Goal: Transaction & Acquisition: Purchase product/service

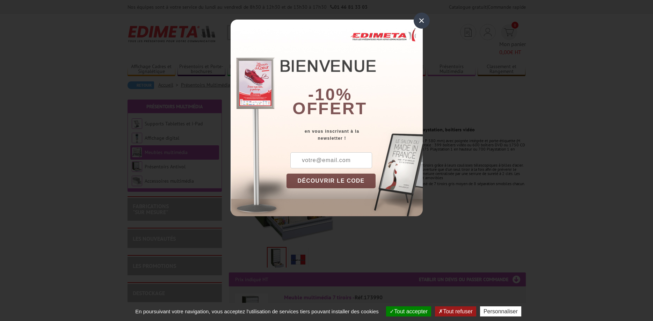
click at [420, 23] on div "×" at bounding box center [422, 21] width 16 height 16
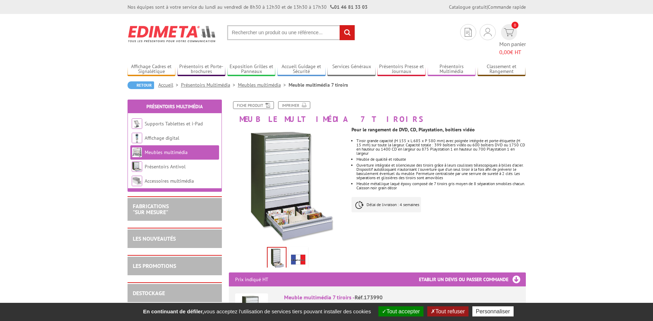
click at [169, 149] on link "Meubles multimédia" at bounding box center [166, 152] width 43 height 6
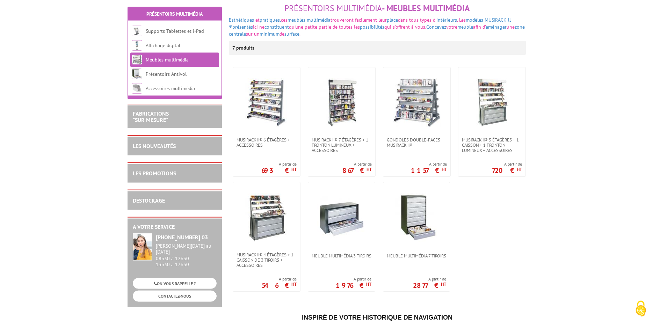
scroll to position [89, 0]
click at [336, 214] on img at bounding box center [341, 216] width 49 height 49
